Goal: Task Accomplishment & Management: Manage account settings

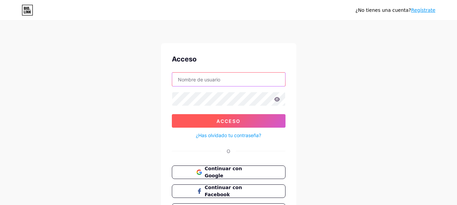
type input "[EMAIL_ADDRESS][DOMAIN_NAME]"
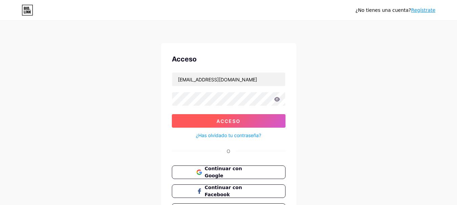
click at [225, 126] on button "Acceso" at bounding box center [229, 121] width 114 height 14
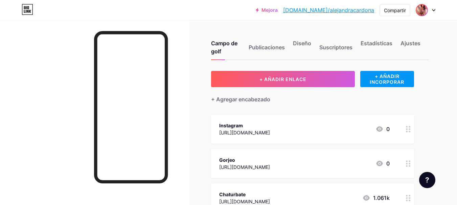
click at [420, 8] on img at bounding box center [421, 10] width 11 height 11
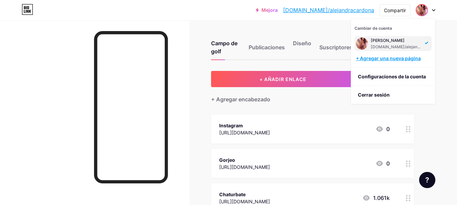
click at [409, 56] on font "+ Agregar una nueva página" at bounding box center [388, 58] width 65 height 6
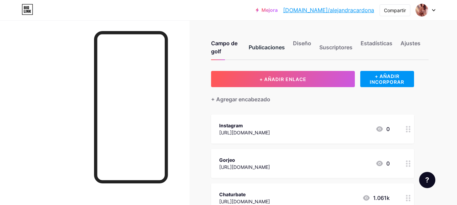
click at [273, 48] on font "Publicaciones" at bounding box center [267, 47] width 36 height 7
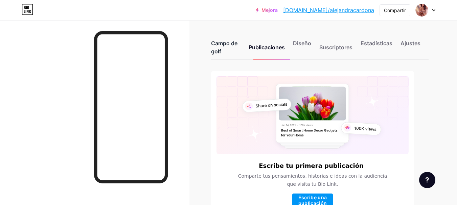
click at [215, 47] on div "Campo de golf" at bounding box center [225, 49] width 29 height 20
